Goal: Entertainment & Leisure: Consume media (video, audio)

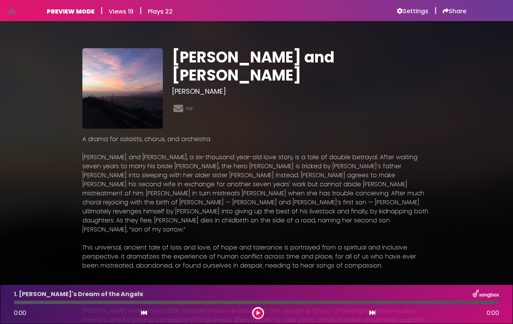
click at [293, 263] on p "A drama for soloists, chorus, and orchestra Jacob and Rachel, a six-thousand ye…" at bounding box center [256, 275] width 348 height 280
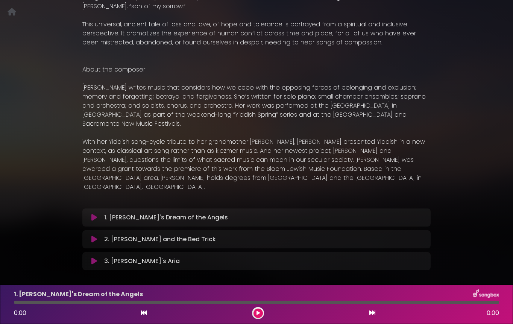
scroll to position [220, 0]
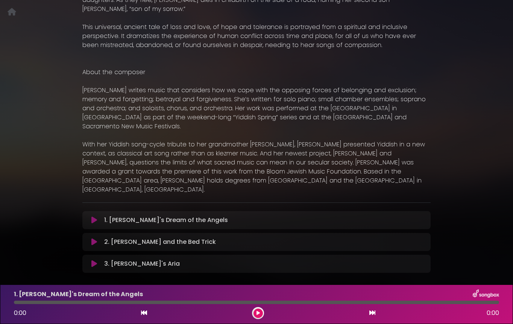
click at [68, 302] on div at bounding box center [256, 301] width 485 height 3
click at [259, 311] on icon at bounding box center [257, 312] width 3 height 5
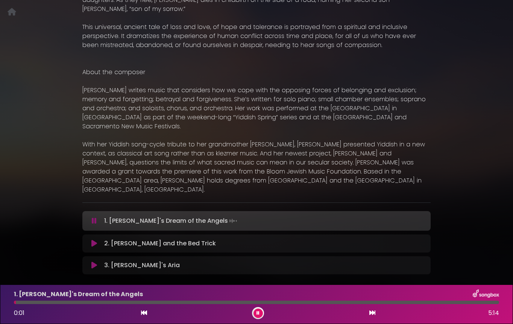
click at [259, 311] on icon at bounding box center [257, 312] width 3 height 5
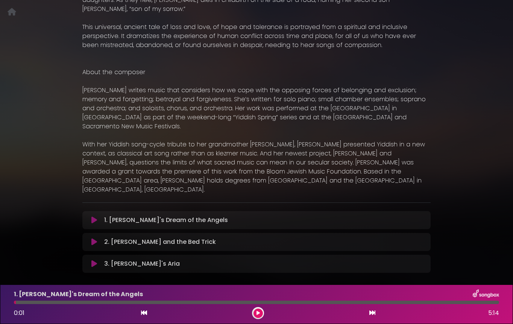
click at [263, 311] on div at bounding box center [258, 313] width 12 height 12
click at [256, 311] on icon at bounding box center [257, 312] width 3 height 5
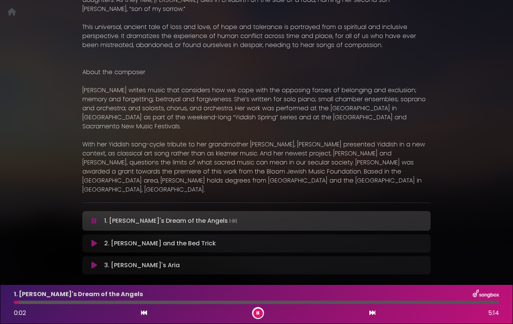
click at [256, 311] on icon at bounding box center [257, 312] width 3 height 5
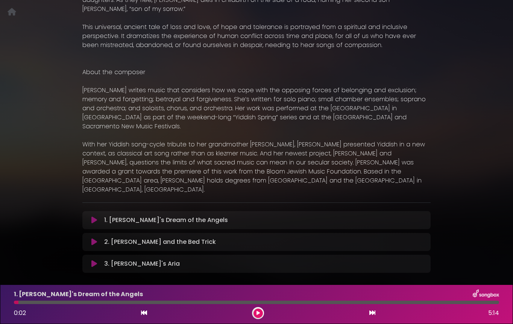
click at [255, 311] on button at bounding box center [257, 312] width 9 height 9
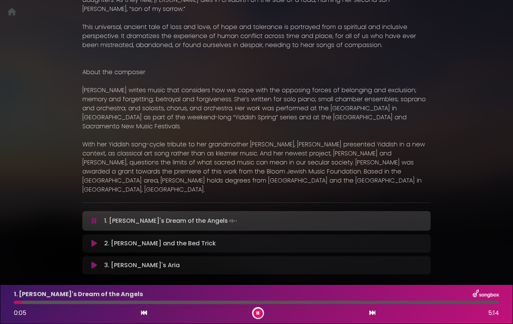
click at [255, 311] on button at bounding box center [257, 312] width 9 height 9
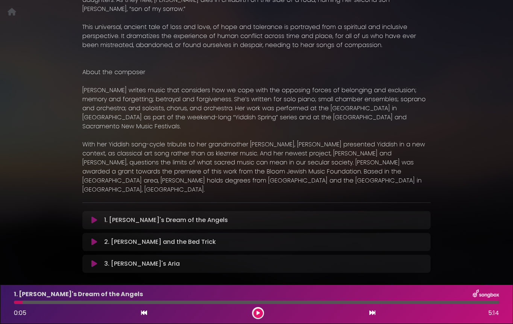
drag, startPoint x: 21, startPoint y: 302, endPoint x: 48, endPoint y: 304, distance: 27.5
click at [48, 304] on div "1. Jacob's Dream of the Angels 0:05 5:14" at bounding box center [256, 304] width 494 height 30
click at [369, 311] on icon at bounding box center [372, 312] width 6 height 6
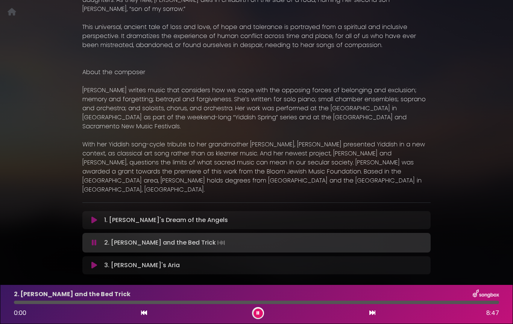
click at [369, 311] on icon at bounding box center [372, 312] width 6 height 6
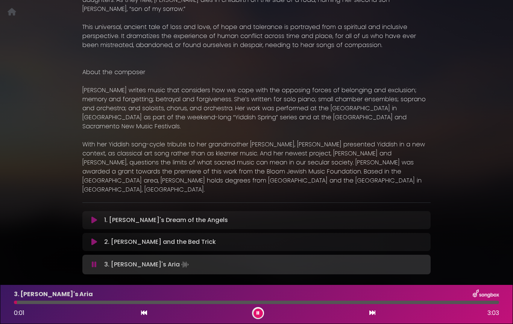
click at [141, 312] on icon at bounding box center [144, 312] width 6 height 6
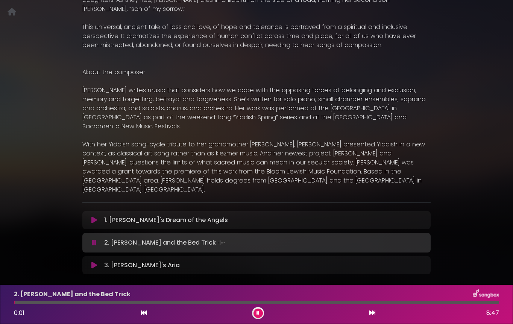
click at [257, 312] on icon at bounding box center [257, 312] width 3 height 5
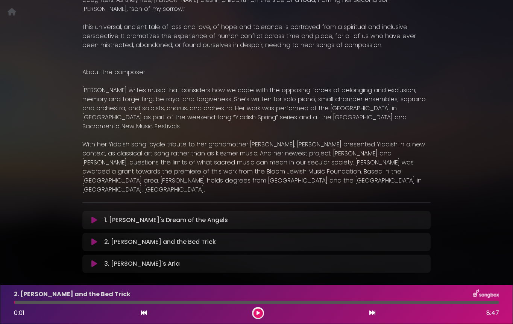
click at [257, 312] on icon at bounding box center [257, 312] width 3 height 5
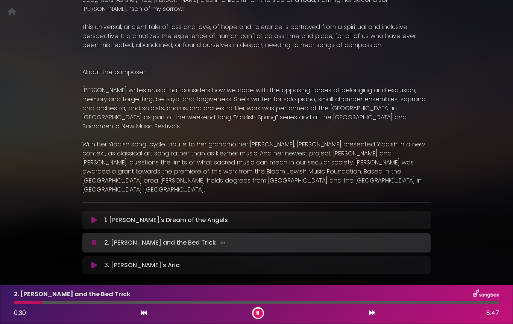
drag, startPoint x: 15, startPoint y: 302, endPoint x: 42, endPoint y: 304, distance: 26.4
click at [42, 304] on div "2. Leah and the Bed Trick 0:30 8:47" at bounding box center [256, 304] width 494 height 30
click at [257, 310] on icon at bounding box center [257, 312] width 3 height 5
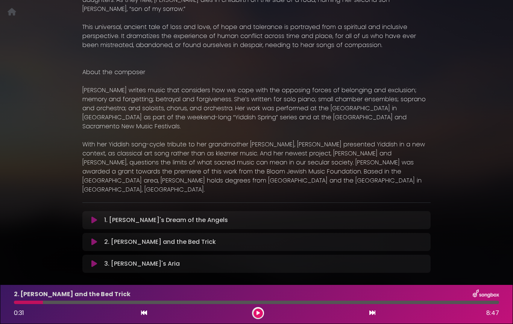
click at [144, 314] on icon at bounding box center [144, 312] width 6 height 6
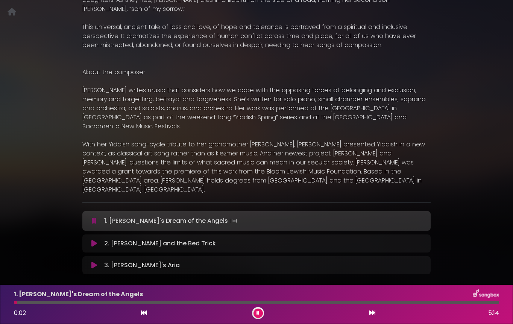
drag, startPoint x: 17, startPoint y: 304, endPoint x: 28, endPoint y: 304, distance: 11.3
click at [28, 304] on div "1. Jacob's Dream of the Angels 0:02 5:14" at bounding box center [256, 304] width 494 height 30
drag, startPoint x: 18, startPoint y: 303, endPoint x: 60, endPoint y: 308, distance: 42.7
click at [60, 308] on div "1. Jacob's Dream of the Angels 0:30 5:14" at bounding box center [256, 304] width 494 height 30
click at [260, 314] on button at bounding box center [257, 312] width 9 height 9
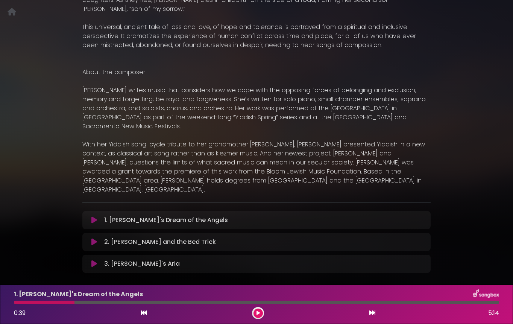
click at [380, 302] on div at bounding box center [256, 301] width 485 height 3
drag, startPoint x: 75, startPoint y: 301, endPoint x: 288, endPoint y: 305, distance: 212.7
click at [288, 305] on div "1. Jacob's Dream of the Angels 0:39 5:14" at bounding box center [256, 304] width 494 height 30
drag, startPoint x: 74, startPoint y: 302, endPoint x: 106, endPoint y: 305, distance: 32.0
click at [106, 305] on div "1. Jacob's Dream of the Angels 0:39 5:14" at bounding box center [256, 304] width 494 height 30
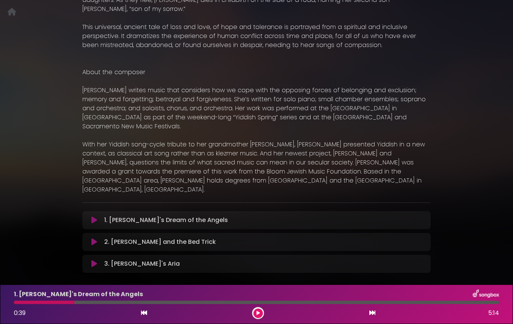
click at [74, 304] on div "1. Jacob's Dream of the Angels 0:39 5:14" at bounding box center [256, 304] width 494 height 30
drag, startPoint x: 74, startPoint y: 304, endPoint x: 91, endPoint y: 305, distance: 17.3
drag, startPoint x: 74, startPoint y: 302, endPoint x: 118, endPoint y: 306, distance: 44.2
click at [68, 302] on div at bounding box center [44, 301] width 60 height 3
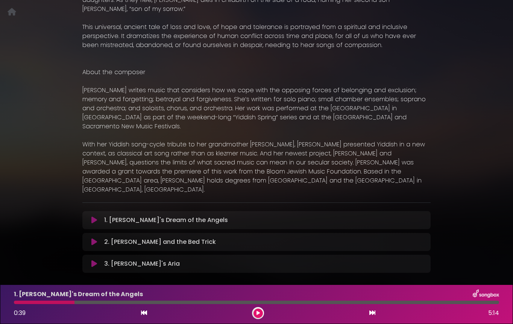
drag, startPoint x: 74, startPoint y: 302, endPoint x: 128, endPoint y: 302, distance: 53.4
click at [128, 302] on div at bounding box center [256, 301] width 485 height 3
click at [255, 314] on button at bounding box center [257, 312] width 9 height 9
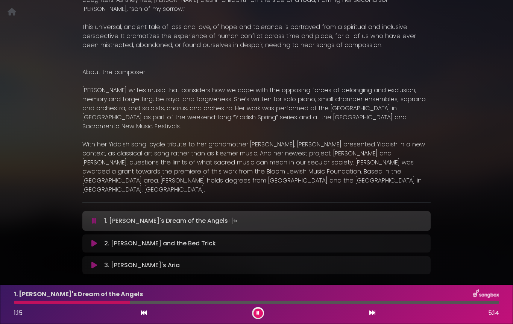
click at [255, 314] on button at bounding box center [257, 312] width 9 height 9
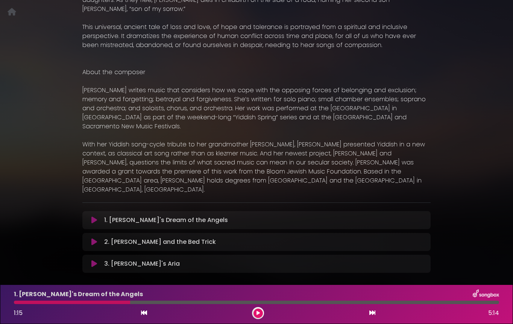
click at [370, 312] on icon at bounding box center [372, 312] width 6 height 6
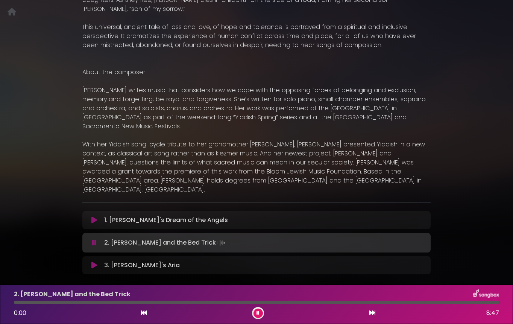
click at [141, 315] on icon at bounding box center [144, 312] width 6 height 6
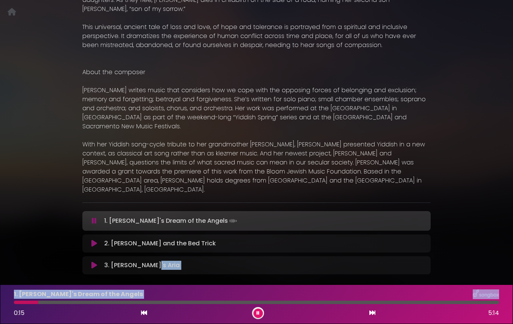
scroll to position [222, 0]
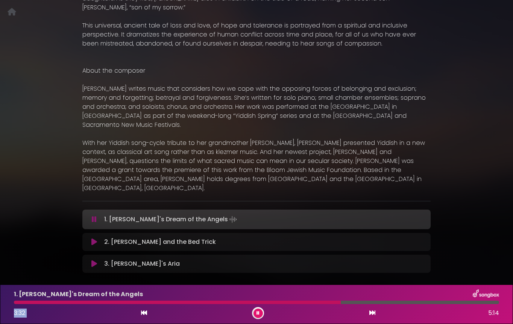
drag, startPoint x: 16, startPoint y: 303, endPoint x: 339, endPoint y: 306, distance: 323.5
click at [339, 306] on div "1. Jacob's Dream of the Angels 3:32 5:14" at bounding box center [256, 304] width 494 height 30
click at [260, 313] on button at bounding box center [257, 312] width 9 height 9
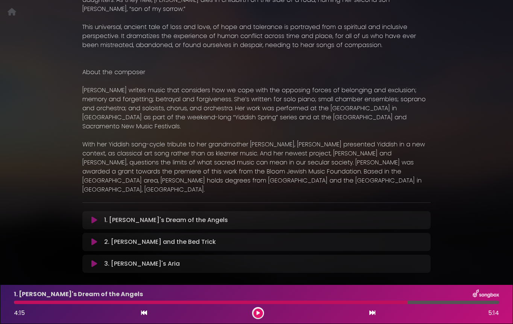
click at [376, 302] on div at bounding box center [210, 301] width 393 height 3
click at [317, 302] on div at bounding box center [210, 301] width 393 height 3
drag, startPoint x: 408, startPoint y: 303, endPoint x: 366, endPoint y: 302, distance: 41.7
click at [366, 302] on div at bounding box center [256, 301] width 485 height 3
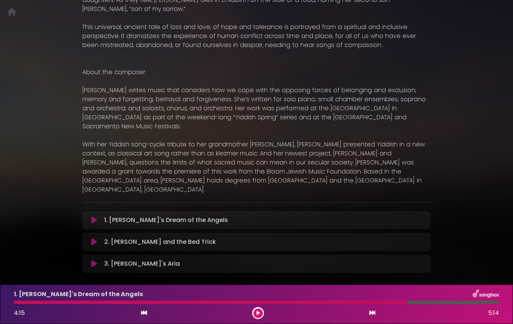
click at [366, 302] on div at bounding box center [210, 301] width 393 height 3
click at [144, 314] on icon at bounding box center [144, 312] width 6 height 6
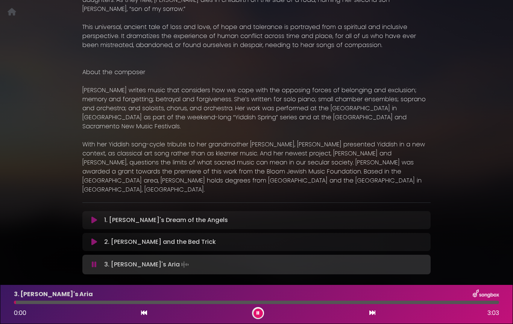
click at [142, 311] on icon at bounding box center [144, 312] width 6 height 6
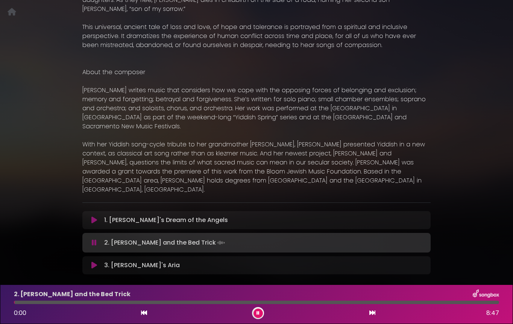
click at [142, 311] on icon at bounding box center [144, 312] width 6 height 6
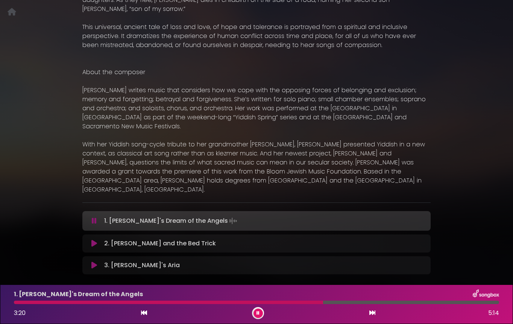
drag, startPoint x: 16, startPoint y: 302, endPoint x: 322, endPoint y: 302, distance: 306.2
click at [322, 302] on div at bounding box center [168, 301] width 309 height 3
click at [258, 314] on icon at bounding box center [257, 312] width 3 height 5
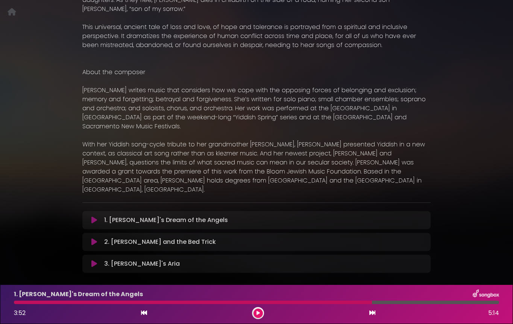
click at [370, 314] on icon at bounding box center [372, 312] width 6 height 6
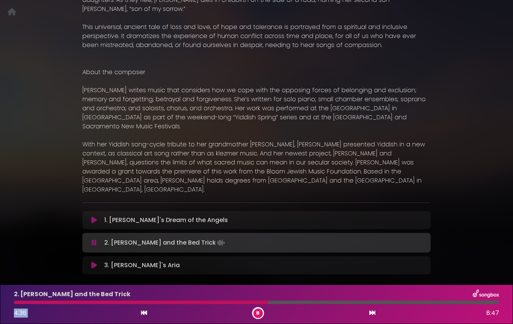
drag, startPoint x: 15, startPoint y: 302, endPoint x: 268, endPoint y: 308, distance: 252.6
click at [268, 308] on div "2. Leah and the Bed Trick 4:36 8:47" at bounding box center [256, 304] width 494 height 30
click at [260, 315] on button at bounding box center [257, 312] width 9 height 9
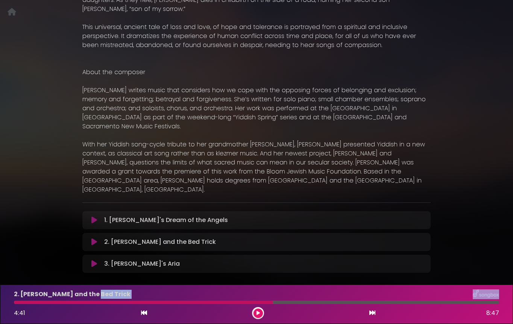
drag, startPoint x: 271, startPoint y: 302, endPoint x: 361, endPoint y: 298, distance: 89.9
click at [361, 298] on div "2. Leah and the Bed Trick 4:41 8:47" at bounding box center [256, 304] width 494 height 30
click at [336, 302] on div at bounding box center [256, 301] width 485 height 3
click at [257, 313] on icon at bounding box center [257, 312] width 3 height 5
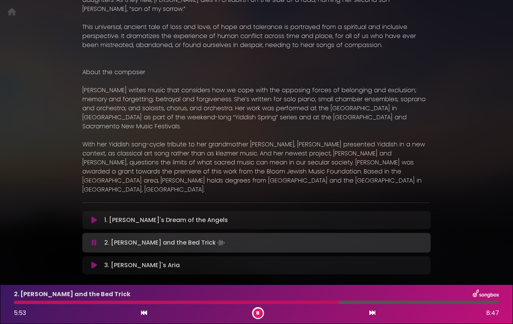
drag, startPoint x: 337, startPoint y: 304, endPoint x: 398, endPoint y: 303, distance: 61.2
click at [398, 303] on div "2. Leah and the Bed Trick 5:53 8:47" at bounding box center [256, 304] width 494 height 30
click at [254, 316] on button at bounding box center [257, 312] width 9 height 9
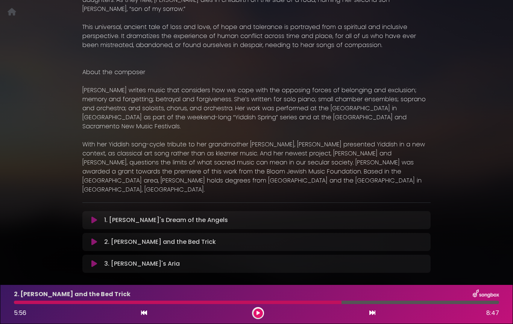
drag, startPoint x: 342, startPoint y: 302, endPoint x: 388, endPoint y: 304, distance: 46.6
click at [388, 304] on div "2. Leah and the Bed Trick 5:56 8:47" at bounding box center [256, 304] width 494 height 30
drag, startPoint x: 341, startPoint y: 302, endPoint x: 395, endPoint y: 303, distance: 54.5
click at [395, 303] on div at bounding box center [256, 301] width 485 height 3
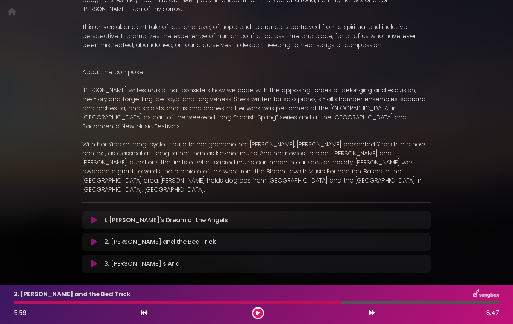
click at [395, 303] on div at bounding box center [256, 301] width 485 height 3
drag, startPoint x: 340, startPoint y: 302, endPoint x: 353, endPoint y: 303, distance: 13.2
click at [353, 303] on div at bounding box center [256, 301] width 485 height 3
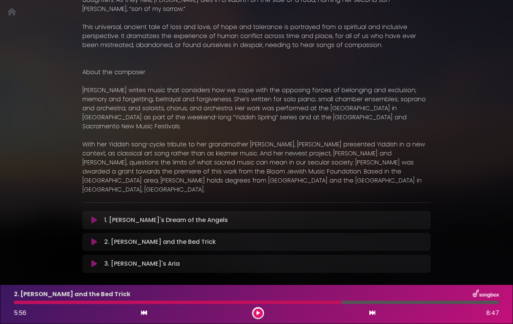
drag, startPoint x: 372, startPoint y: 313, endPoint x: 295, endPoint y: 329, distance: 79.0
click at [295, 323] on html "Your Private Link https://songbox.com/s/8a6421cf-a129-4ec9-ad44-a95f0ae9933e Co…" at bounding box center [256, 162] width 513 height 324
drag, startPoint x: 341, startPoint y: 303, endPoint x: 369, endPoint y: 303, distance: 28.2
click at [369, 303] on div at bounding box center [256, 301] width 485 height 3
